Goal: Information Seeking & Learning: Learn about a topic

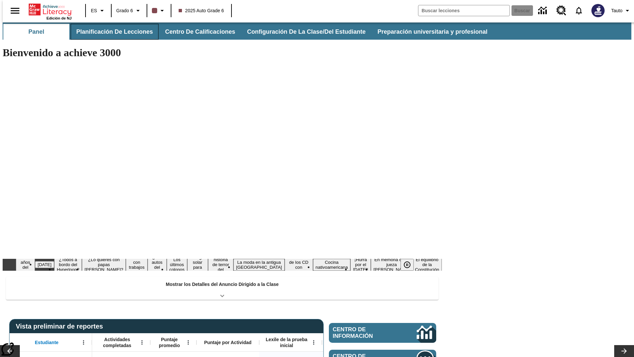
click at [111, 32] on button "Planificación de lecciones" at bounding box center [115, 32] width 88 height 16
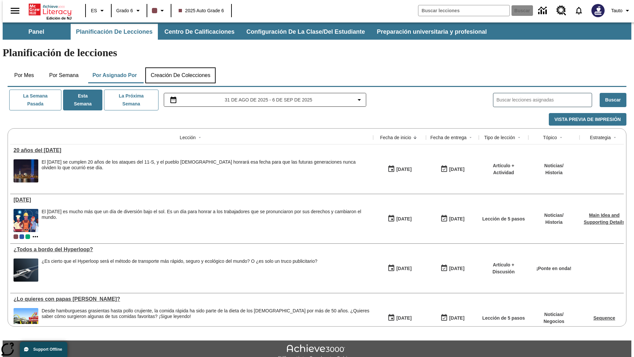
click at [180, 67] on button "Creación de colecciones" at bounding box center [180, 75] width 70 height 16
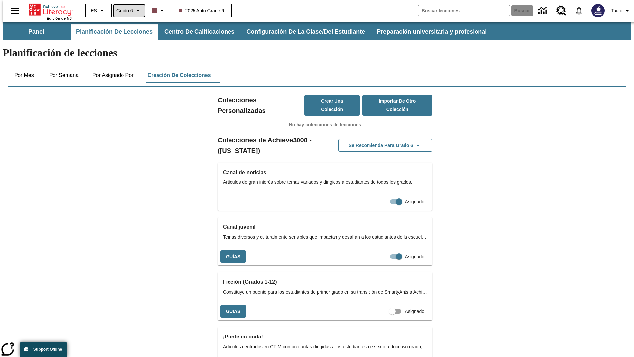
click at [127, 11] on span "Grado 6" at bounding box center [124, 10] width 17 height 7
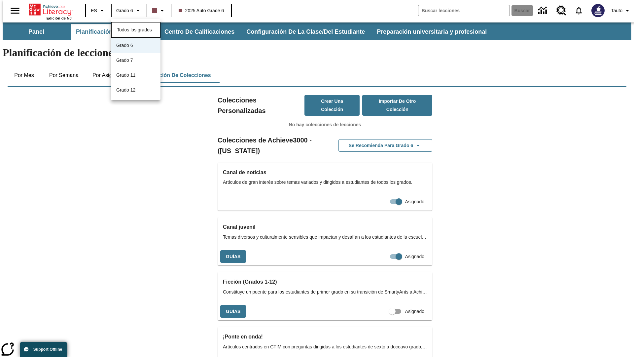
click at [136, 29] on span "Todos los grados" at bounding box center [134, 29] width 35 height 5
